Goal: Information Seeking & Learning: Find specific fact

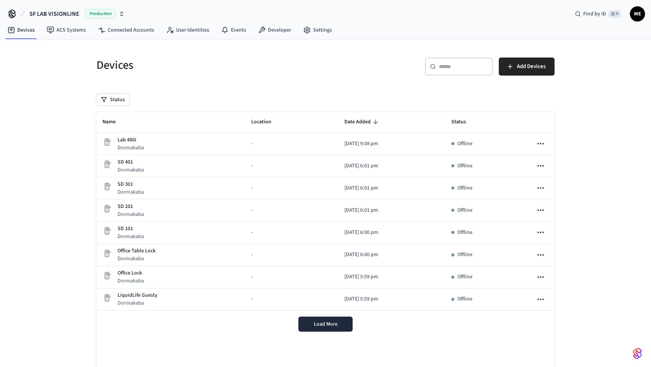
click at [121, 13] on icon "button" at bounding box center [121, 12] width 3 height 1
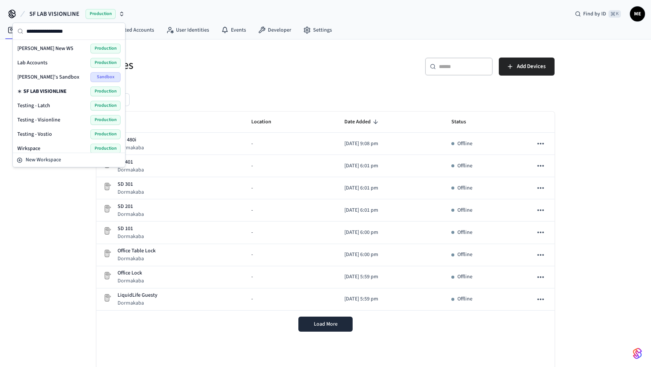
click at [644, 17] on div "Find by ID ⌘ K ME" at bounding box center [606, 14] width 76 height 16
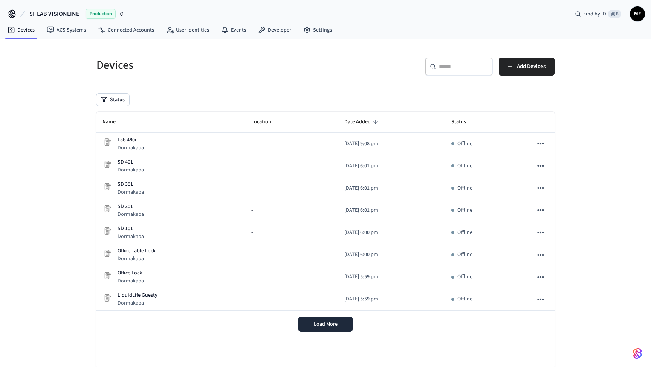
click at [639, 12] on span "ME" at bounding box center [637, 14] width 14 height 14
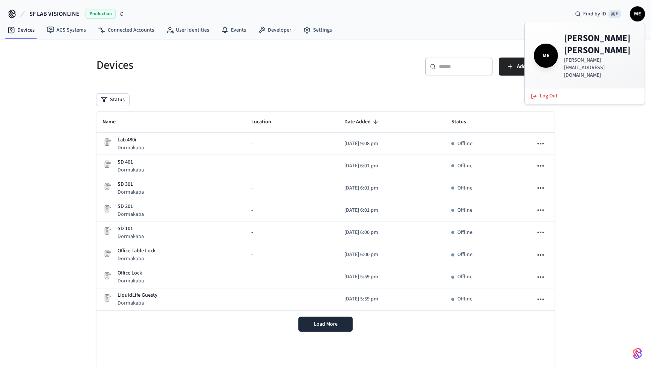
click at [583, 50] on h4 "[PERSON_NAME]" at bounding box center [600, 44] width 72 height 24
click at [559, 47] on div "ME [PERSON_NAME] [PERSON_NAME][EMAIL_ADDRESS][DOMAIN_NAME]" at bounding box center [584, 55] width 102 height 47
click at [14, 14] on icon at bounding box center [12, 14] width 12 height 12
click at [11, 14] on icon at bounding box center [12, 14] width 12 height 12
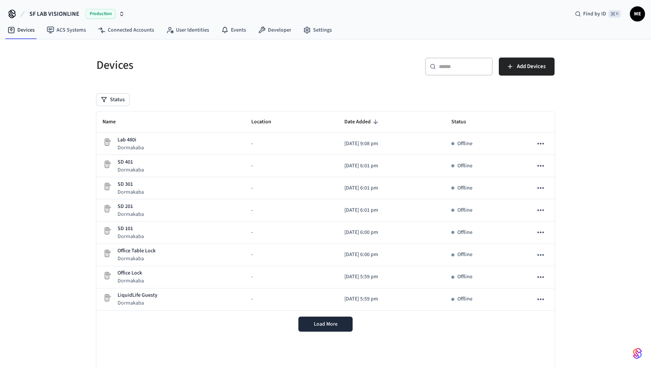
click at [119, 13] on icon "button" at bounding box center [122, 14] width 6 height 6
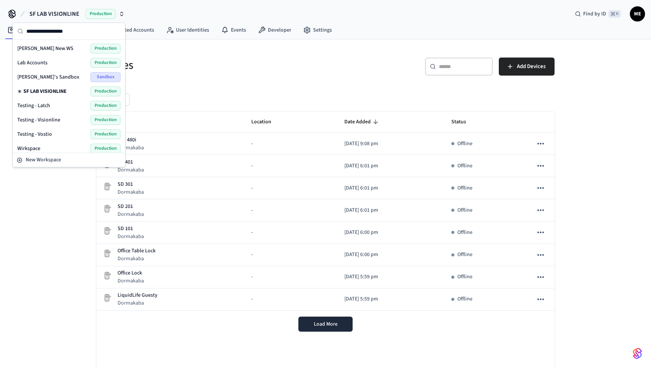
click at [66, 66] on div "Lab Accounts Production" at bounding box center [68, 63] width 103 height 10
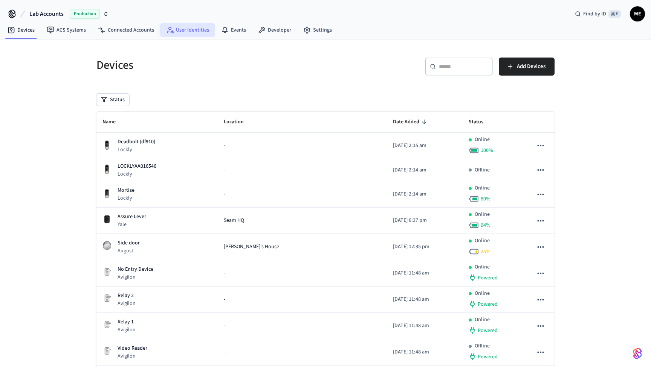
click at [208, 35] on link "User Identities" at bounding box center [187, 30] width 55 height 14
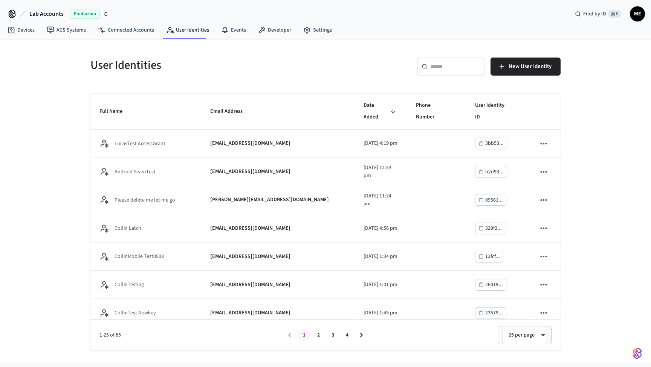
click at [447, 68] on input "text" at bounding box center [454, 67] width 49 height 8
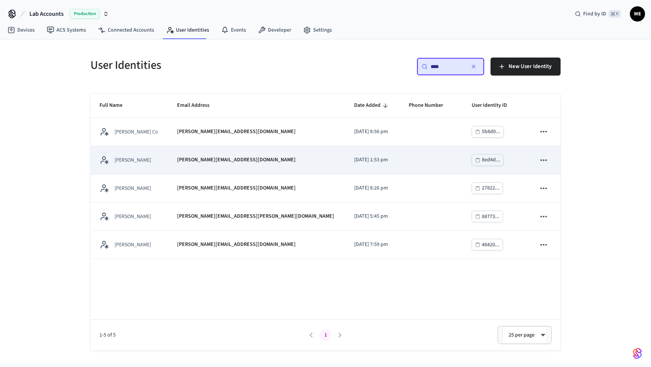
type input "****"
click at [268, 163] on div "[PERSON_NAME][EMAIL_ADDRESS][DOMAIN_NAME]" at bounding box center [256, 160] width 159 height 8
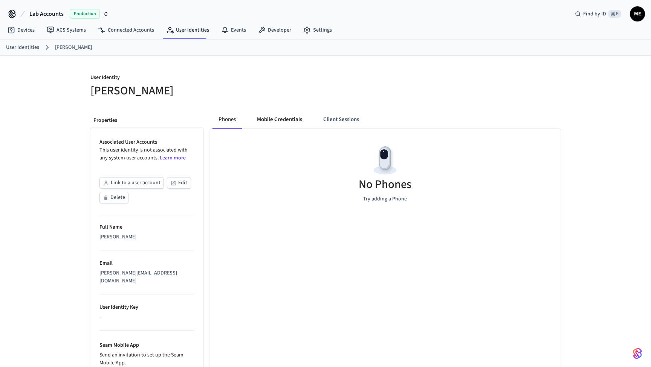
click at [270, 111] on button "Mobile Credentials" at bounding box center [279, 120] width 57 height 18
click at [229, 115] on button "Phones" at bounding box center [227, 120] width 30 height 18
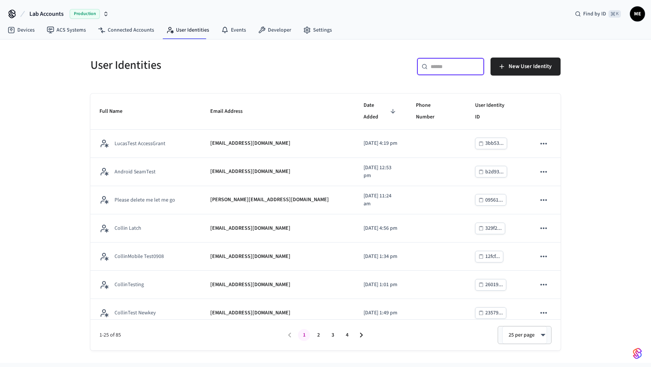
click at [440, 67] on input "text" at bounding box center [454, 67] width 49 height 8
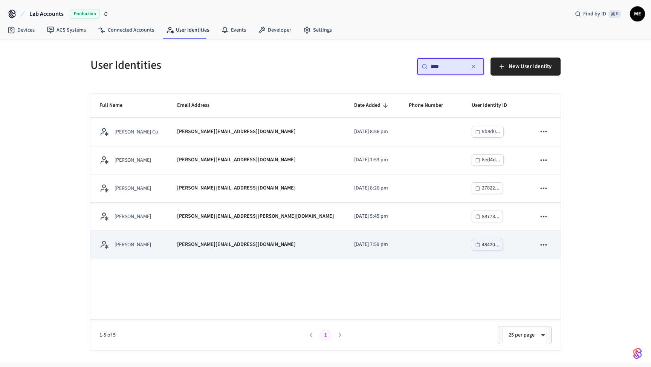
type input "****"
click at [266, 243] on div "[PERSON_NAME][EMAIL_ADDRESS][DOMAIN_NAME]" at bounding box center [256, 245] width 159 height 8
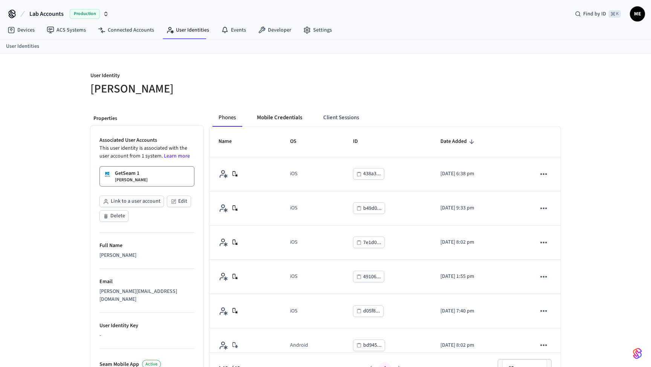
click at [287, 114] on button "Mobile Credentials" at bounding box center [279, 118] width 57 height 18
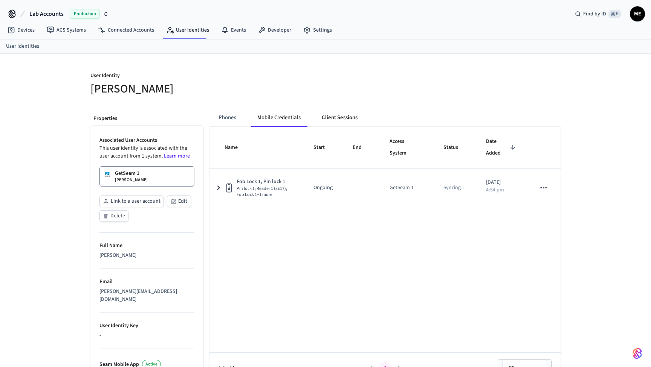
click at [341, 120] on button "Client Sessions" at bounding box center [339, 118] width 48 height 18
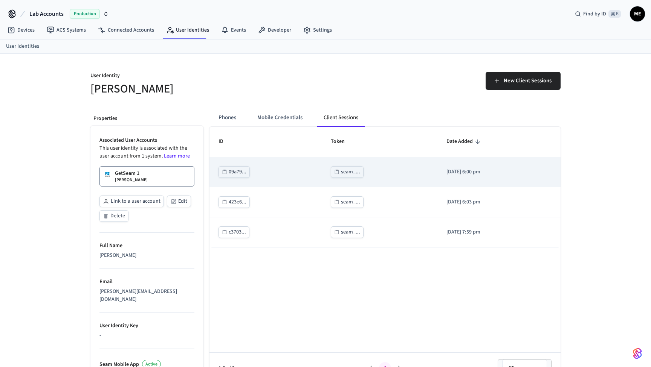
click at [336, 179] on td "seam_..." at bounding box center [379, 172] width 116 height 30
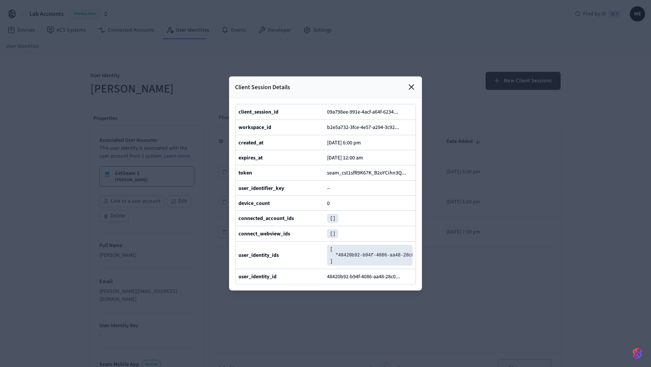
click at [415, 87] on icon at bounding box center [411, 87] width 9 height 9
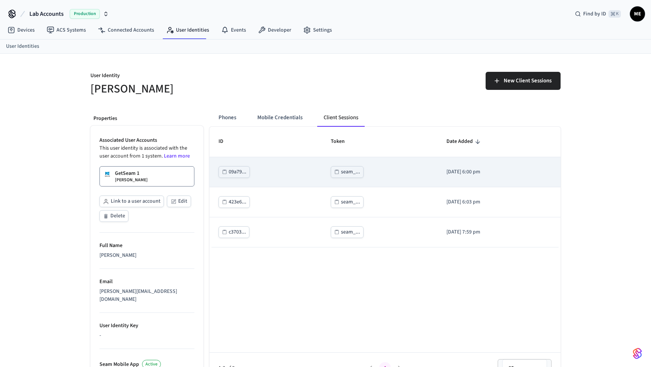
click at [341, 175] on div "seam_..." at bounding box center [350, 172] width 19 height 9
